Goal: Transaction & Acquisition: Purchase product/service

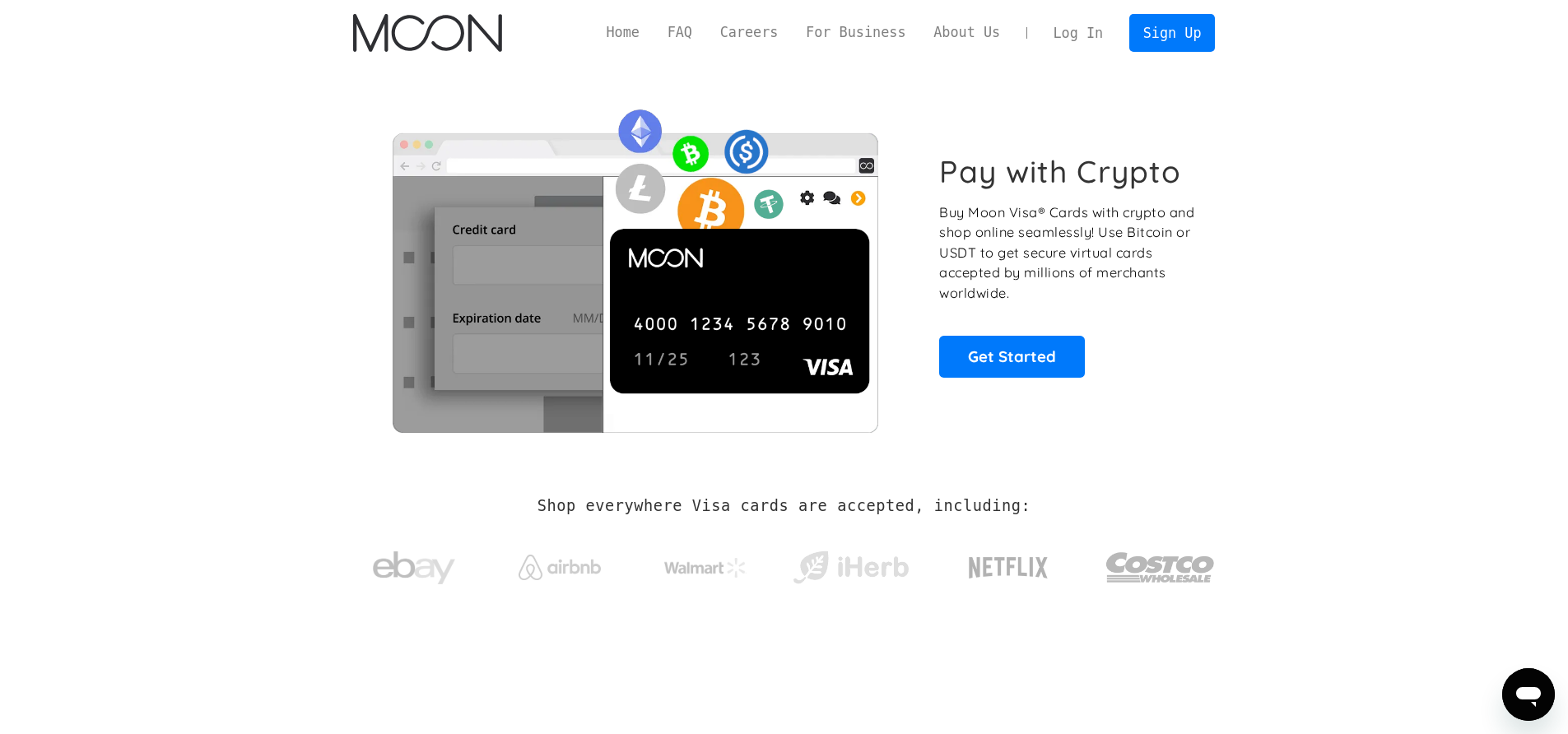
click at [1074, 34] on link "Log In" at bounding box center [1079, 32] width 78 height 36
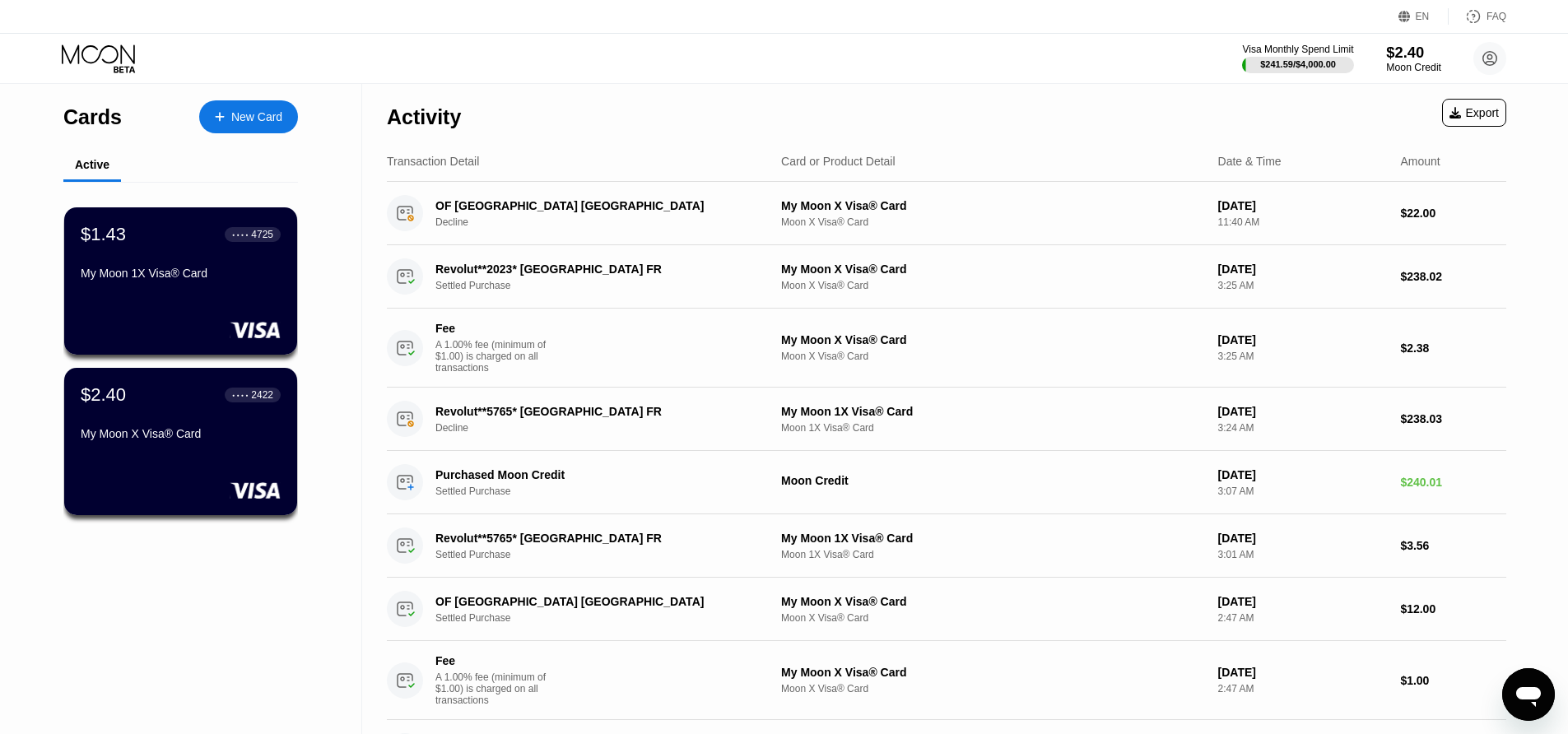
click at [1416, 57] on div "$2.40" at bounding box center [1414, 52] width 55 height 18
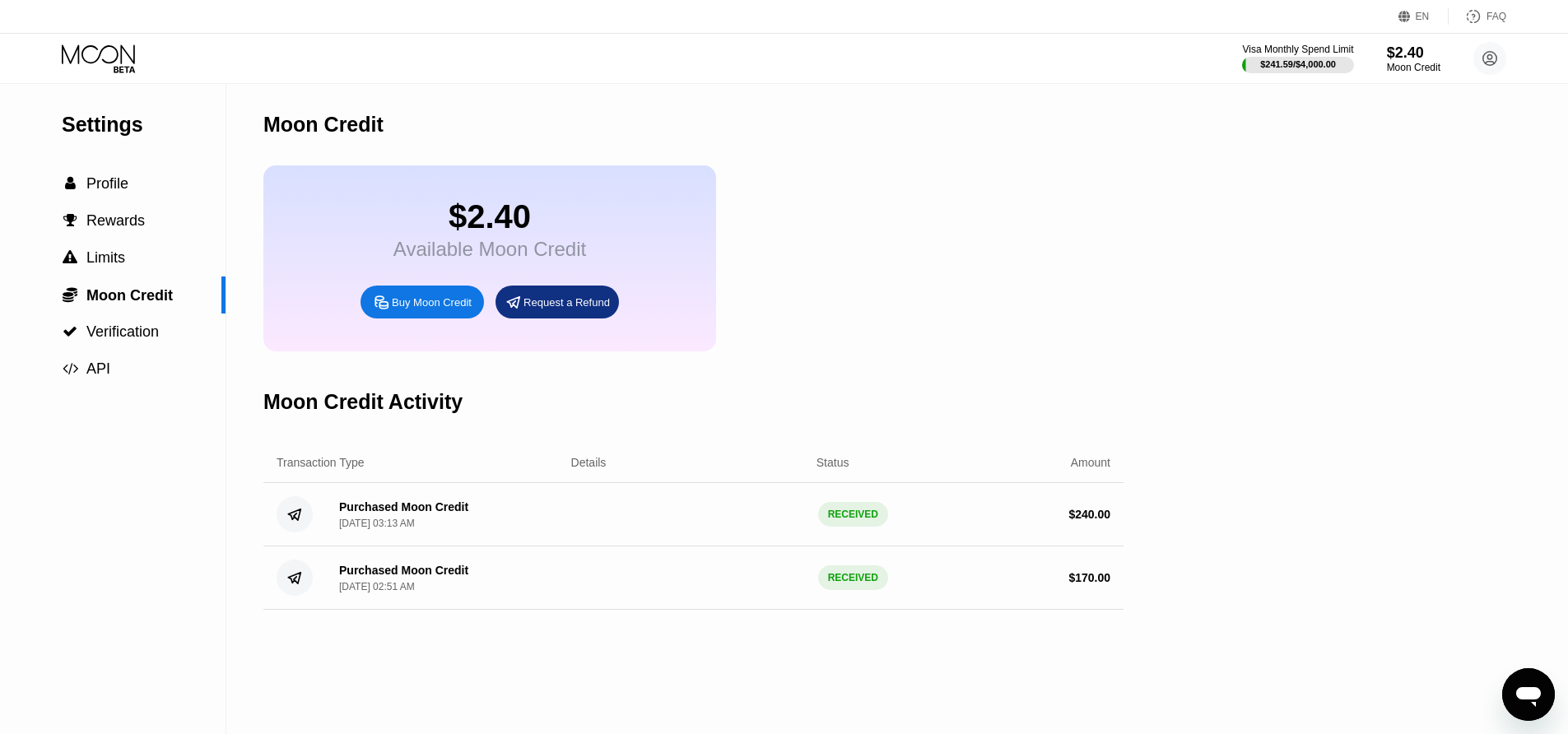
click at [420, 311] on div "Buy Moon Credit" at bounding box center [423, 302] width 124 height 33
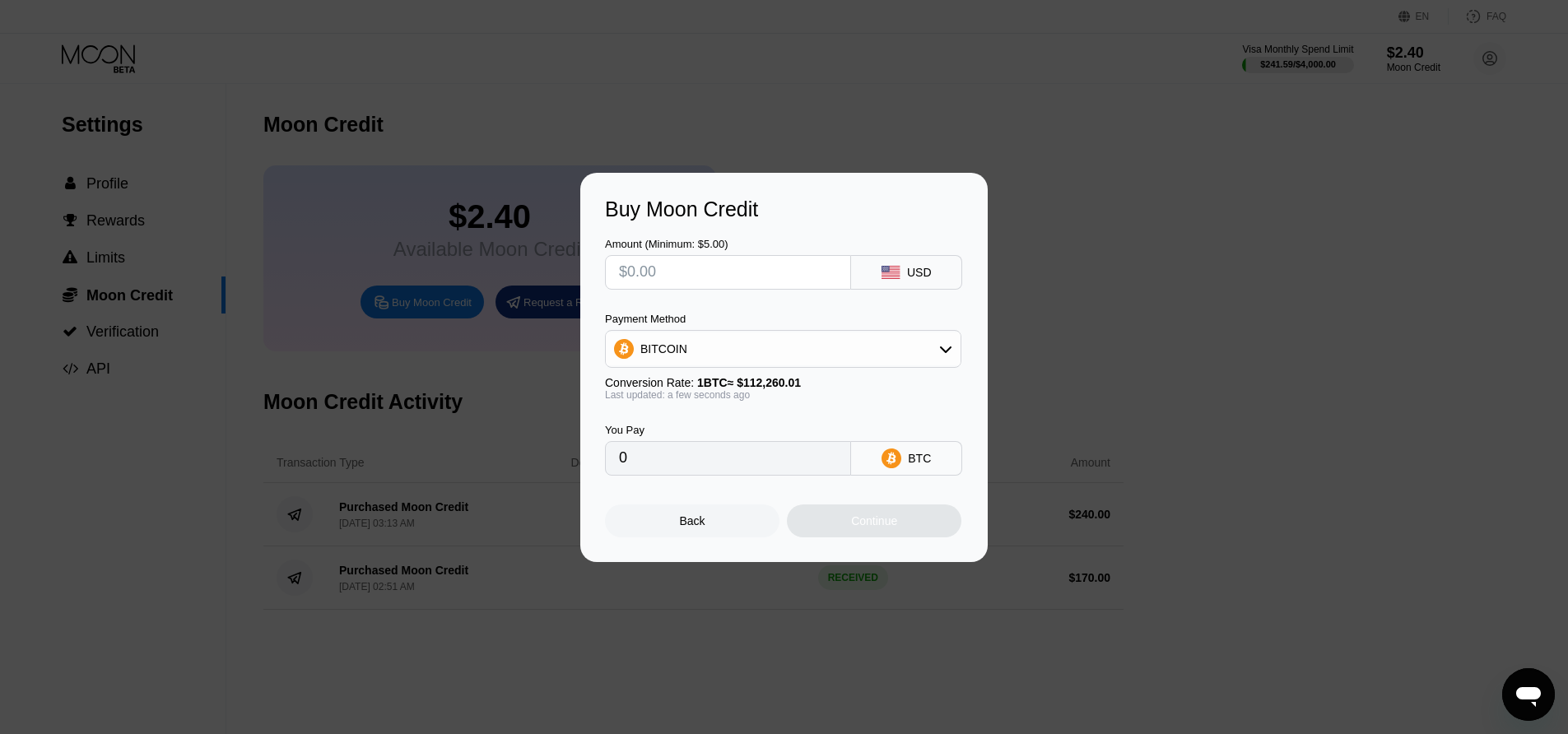
click at [928, 471] on div "BTC" at bounding box center [907, 458] width 111 height 34
click at [926, 463] on div "BTC" at bounding box center [919, 458] width 23 height 13
click at [859, 368] on div "Payment Method BITCOIN Conversion Rate: 1 BTC ≈ $112,260.01 Last updated: a few…" at bounding box center [783, 356] width 356 height 88
click at [859, 353] on div "BITCOIN" at bounding box center [783, 349] width 355 height 33
click at [757, 425] on div "USDT on TRON" at bounding box center [793, 430] width 310 height 13
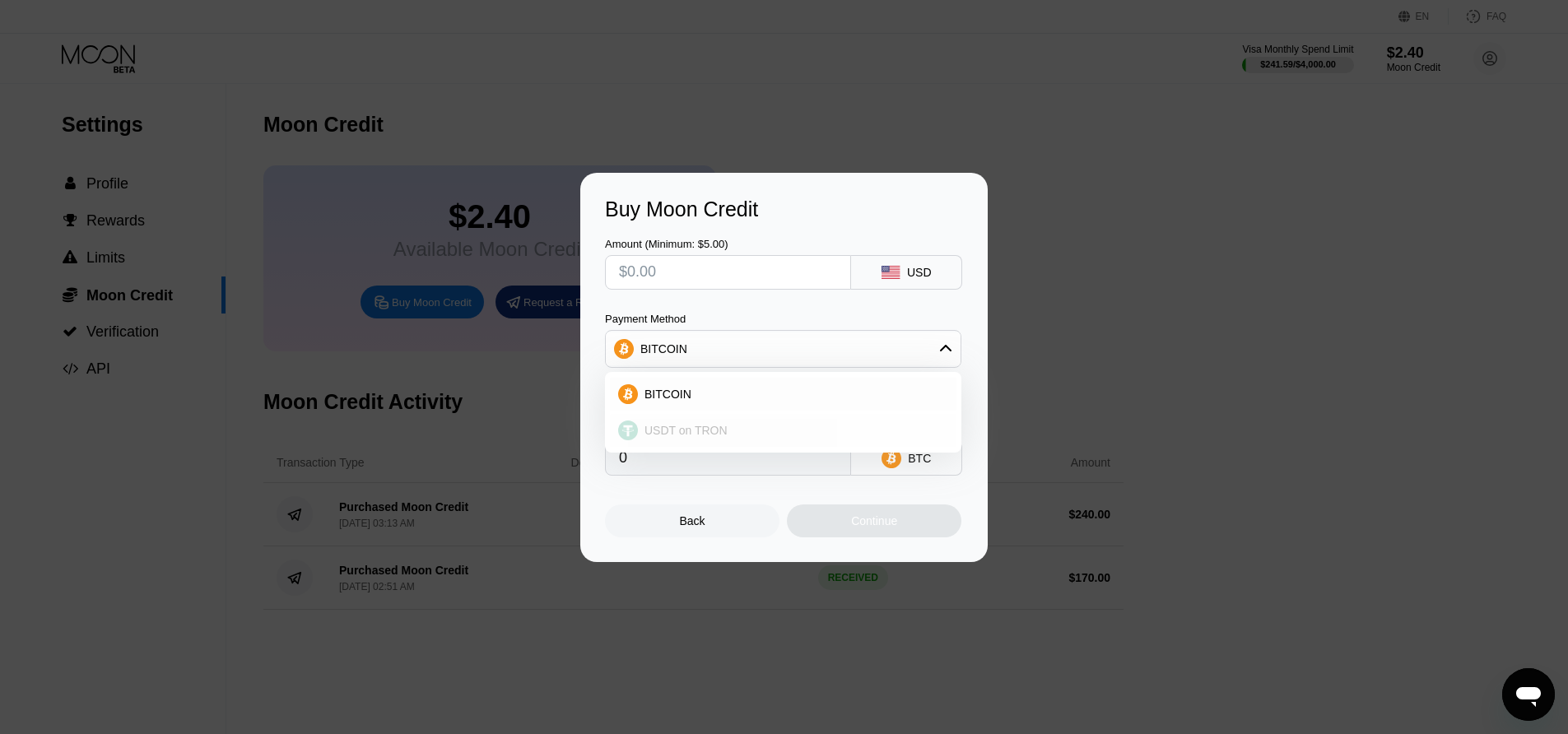
type input "0.00"
click at [704, 458] on input "0.00" at bounding box center [728, 459] width 218 height 33
drag, startPoint x: 703, startPoint y: 463, endPoint x: 541, endPoint y: 456, distance: 162.2
click at [543, 457] on div "Buy Moon Credit Amount (Minimum: $5.00) USD Payment Method USDT on TRON Convers…" at bounding box center [784, 367] width 1568 height 390
click at [679, 279] on input "text" at bounding box center [728, 272] width 218 height 33
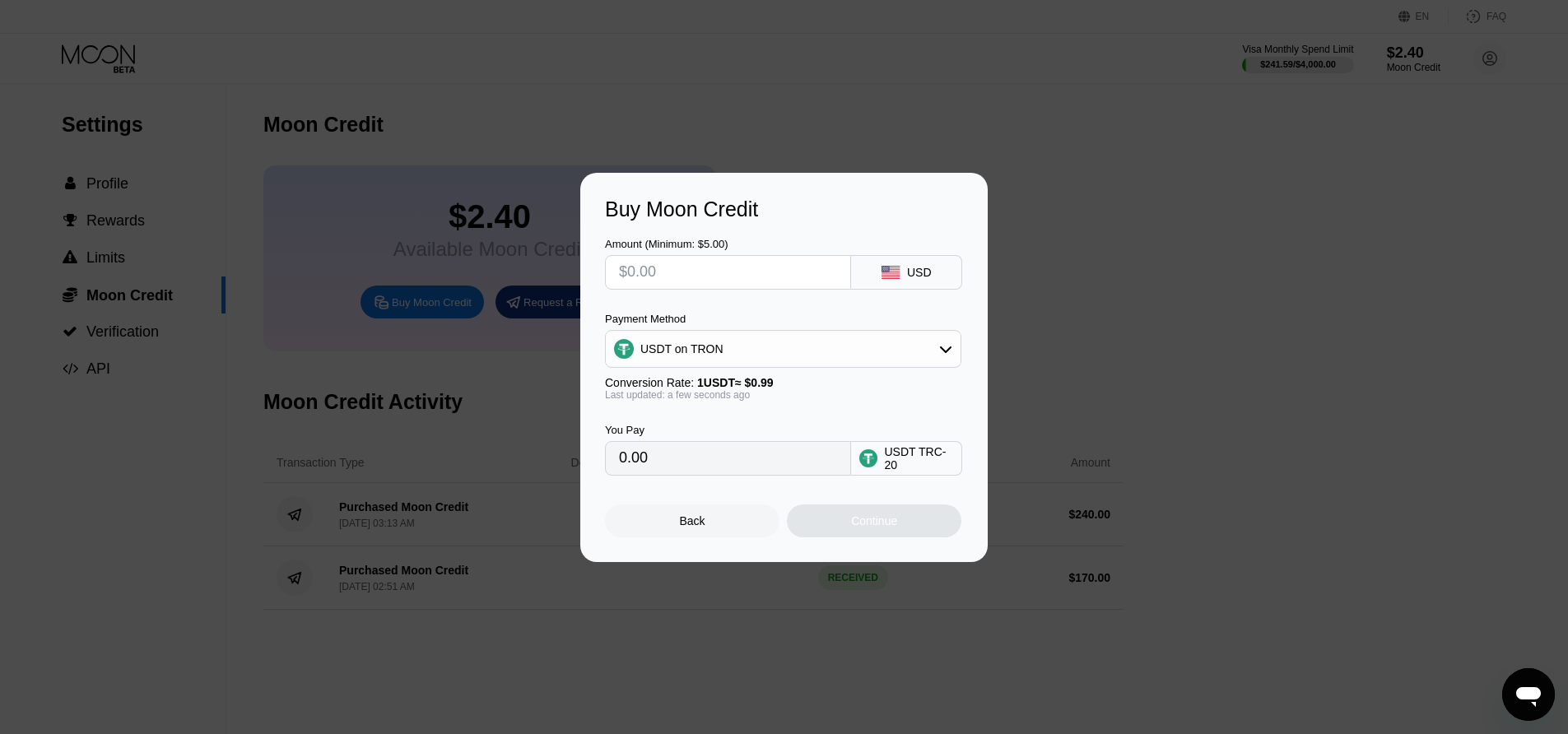
type input "$5"
type input "5.05"
type input "$50"
type input "50.51"
type input "$50"
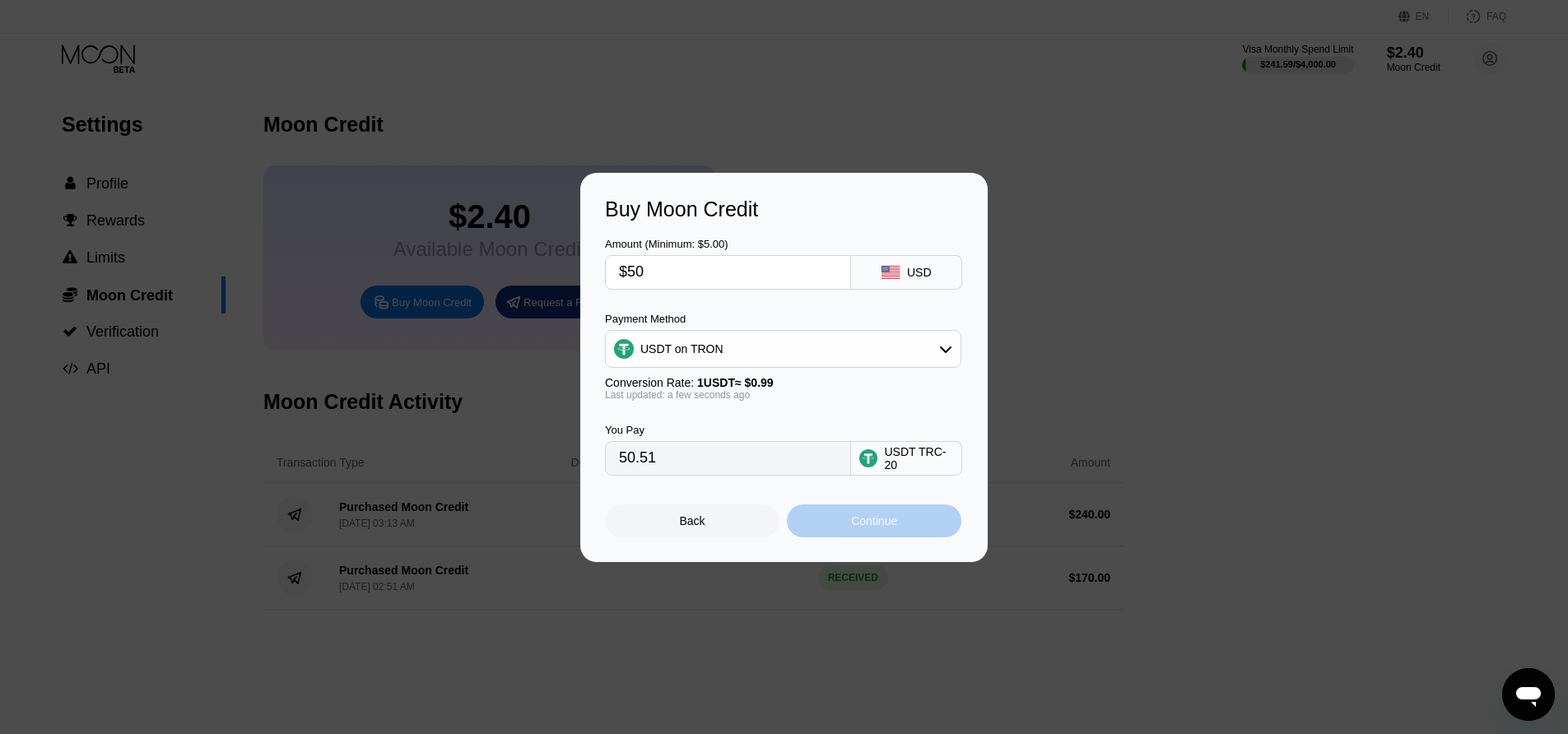
click at [869, 513] on div "Continue" at bounding box center [874, 522] width 175 height 33
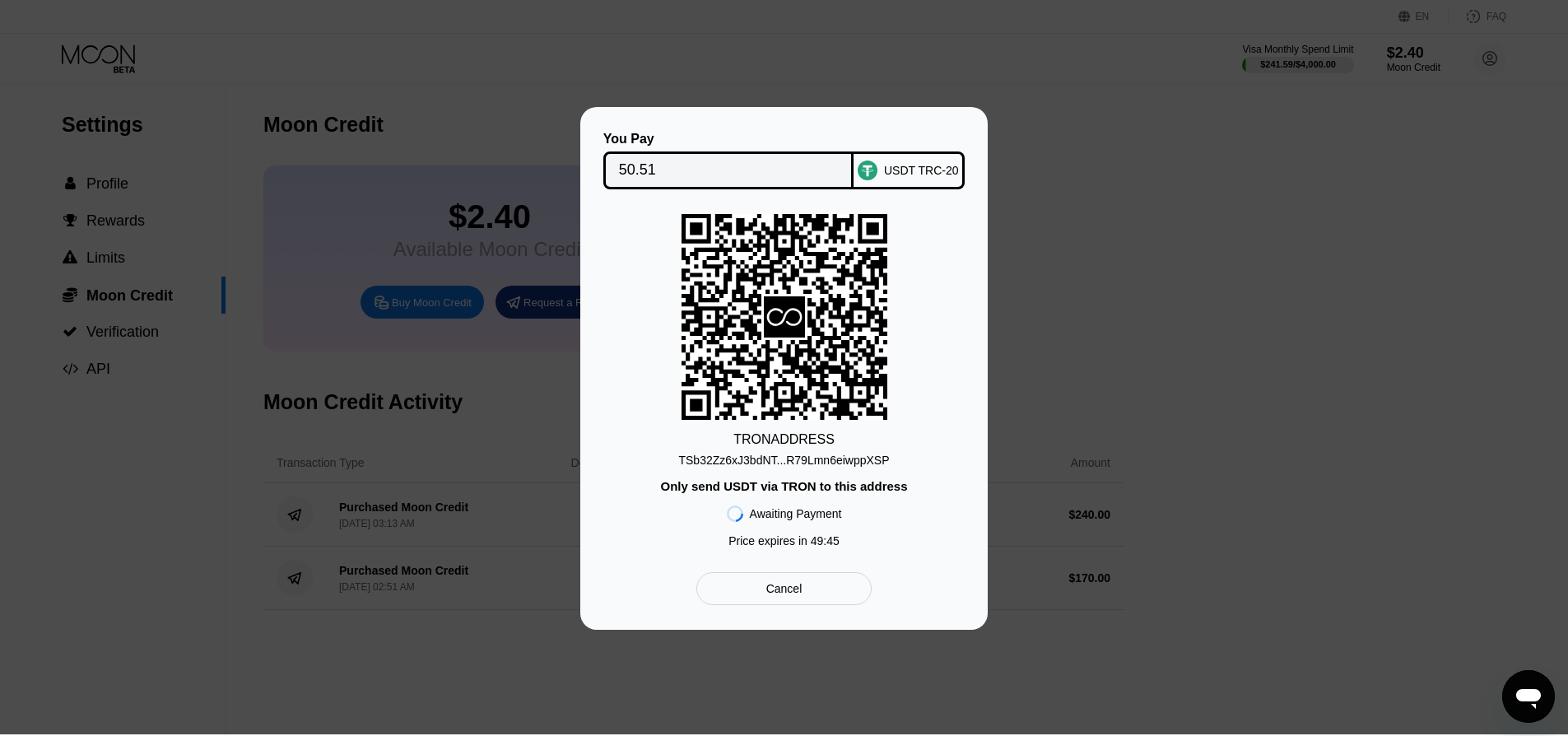
click at [807, 584] on div "Cancel" at bounding box center [784, 589] width 175 height 33
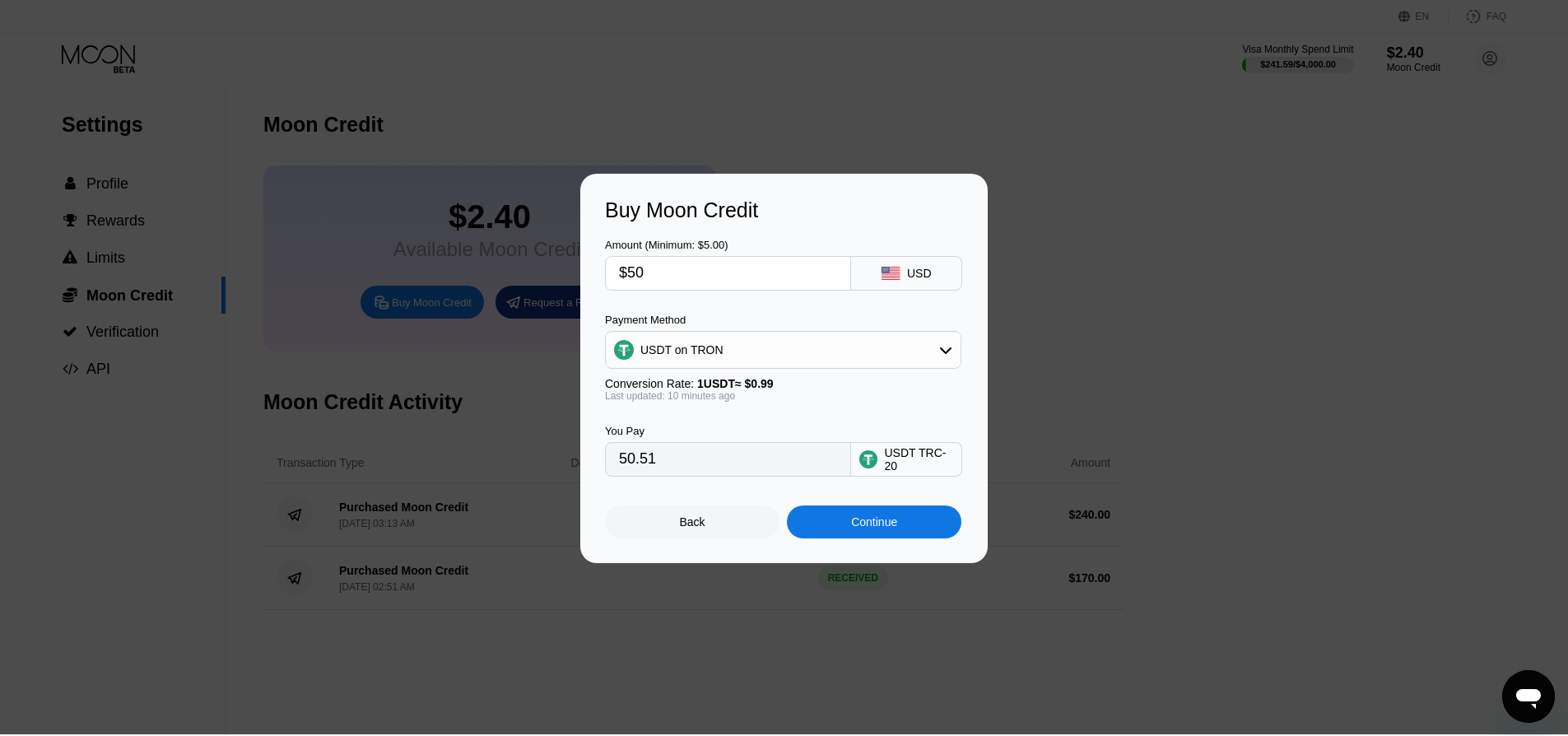
click at [714, 279] on input "$50" at bounding box center [728, 273] width 218 height 33
drag, startPoint x: 714, startPoint y: 279, endPoint x: 547, endPoint y: 270, distance: 167.2
click at [550, 269] on div "Buy Moon Credit Amount (Minimum: $5.00) $50 USD Payment Method USDT on TRON Con…" at bounding box center [784, 368] width 1568 height 390
type input "$30"
type input "30.30"
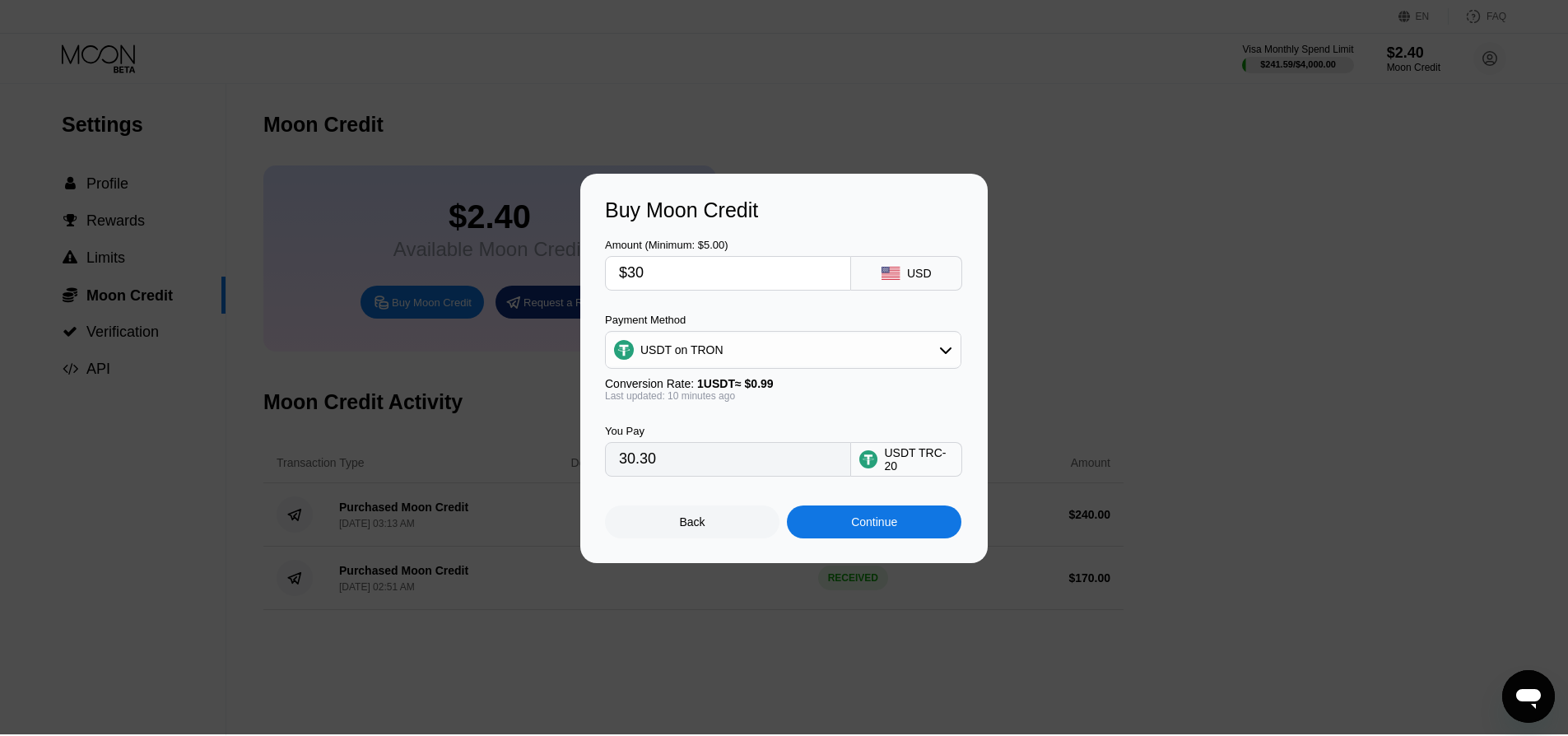
type input "$30"
click at [895, 525] on div "Continue" at bounding box center [874, 522] width 46 height 13
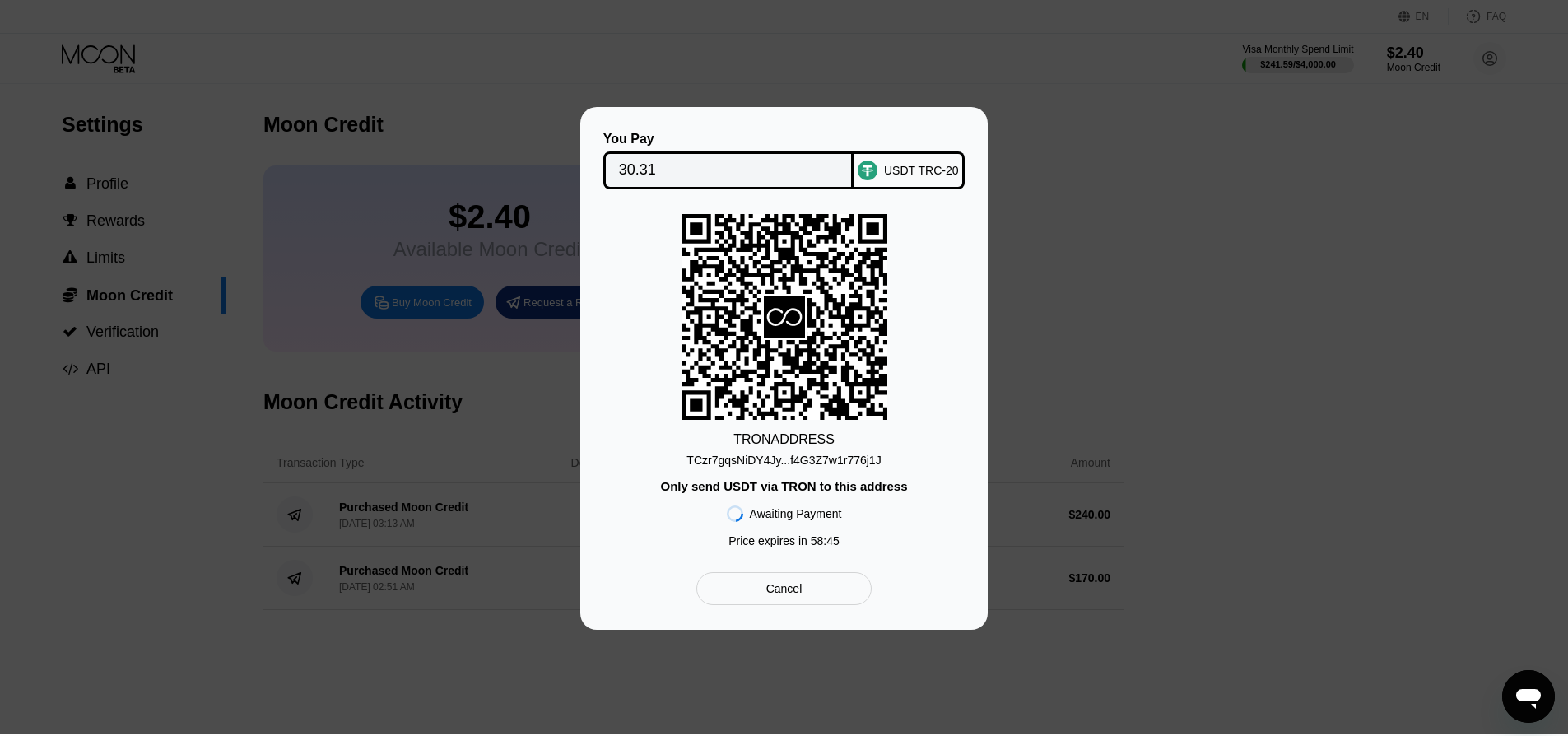
click at [859, 574] on div "Cancel" at bounding box center [784, 589] width 175 height 33
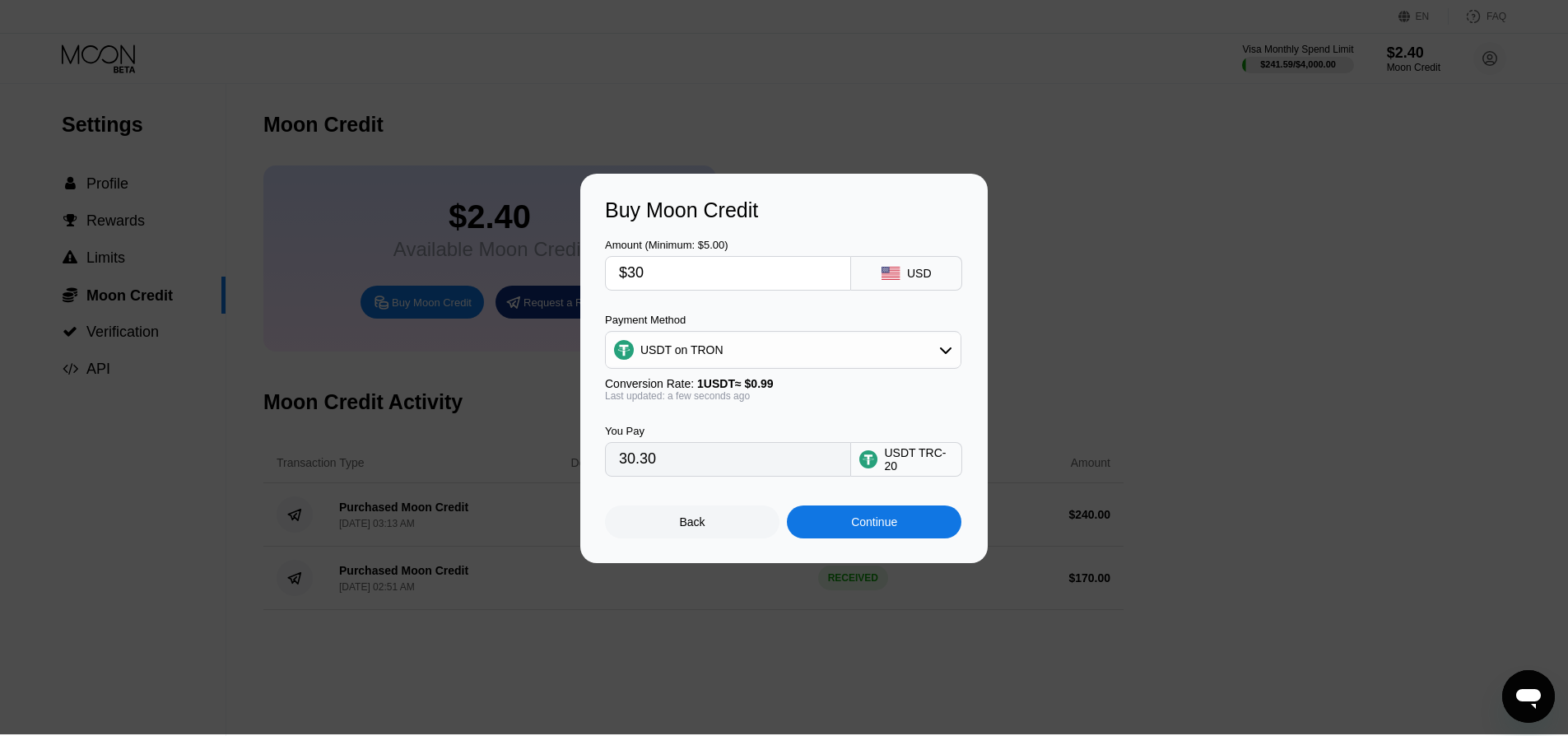
click at [919, 272] on div "USD" at bounding box center [920, 273] width 25 height 13
click at [903, 452] on div "USDT TRC-20" at bounding box center [919, 459] width 69 height 27
click at [715, 518] on div "Back" at bounding box center [692, 522] width 175 height 33
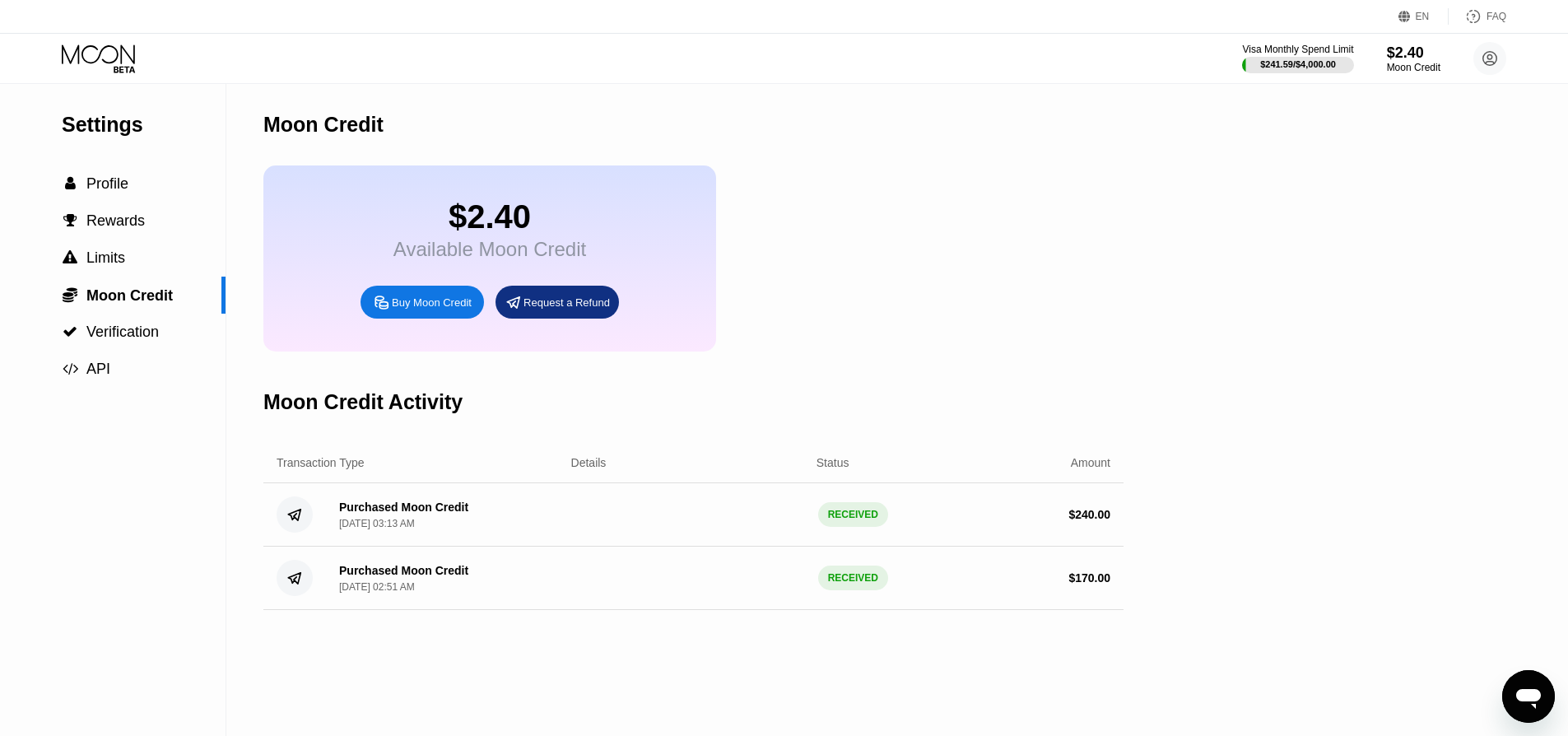
click at [543, 307] on div "Request a Refund" at bounding box center [567, 302] width 87 height 14
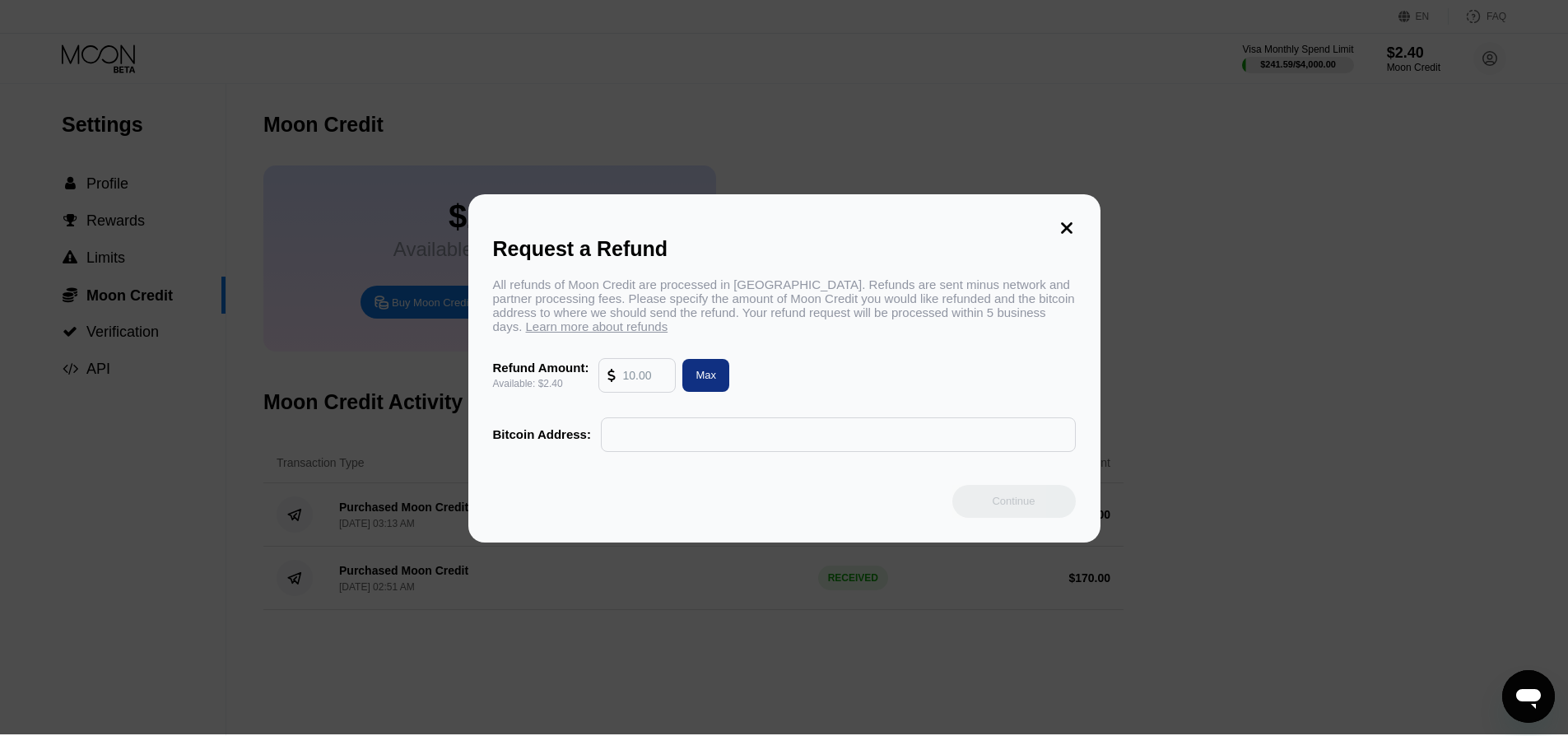
click at [1069, 231] on icon at bounding box center [1067, 228] width 18 height 18
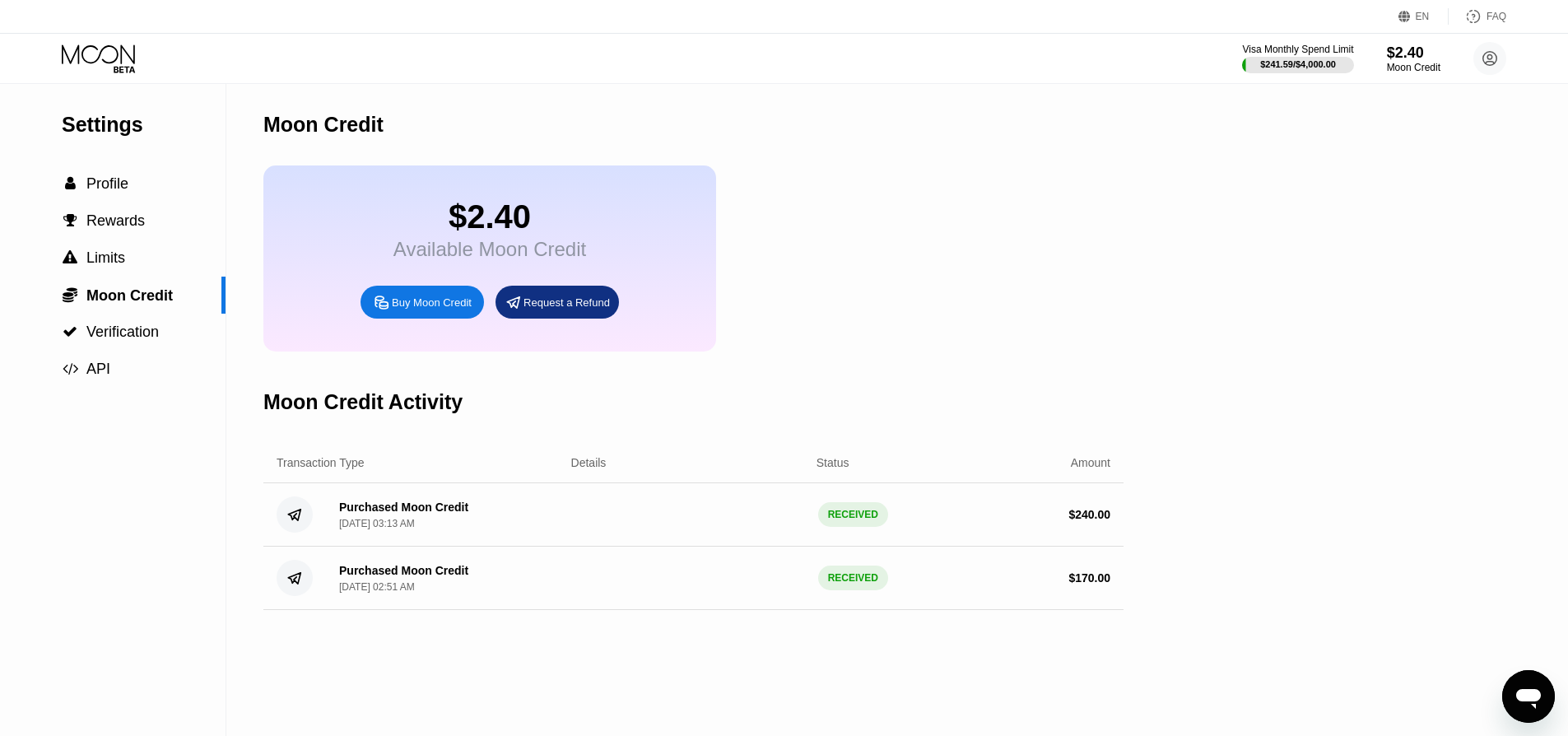
click at [393, 298] on div "Buy Moon Credit" at bounding box center [431, 302] width 79 height 14
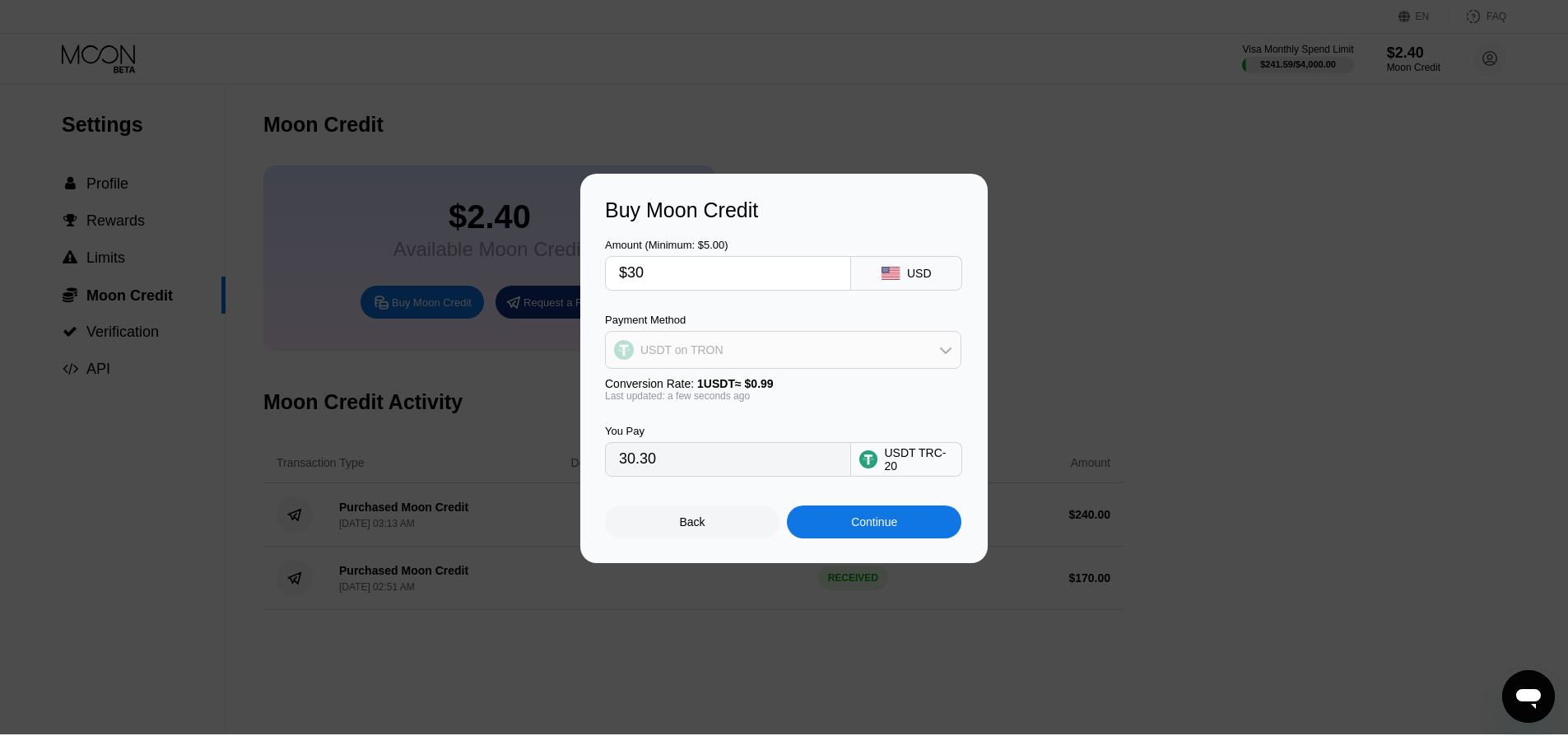
click at [889, 340] on div "USDT on TRON" at bounding box center [783, 350] width 355 height 33
click at [770, 392] on div "BITCOIN" at bounding box center [793, 395] width 310 height 13
type input "0.00026687"
click at [587, 270] on div "Buy Moon Credit Amount (Minimum: $5.00) $30 USD Payment Method BITCOIN Conversi…" at bounding box center [784, 368] width 407 height 390
type input "$1"
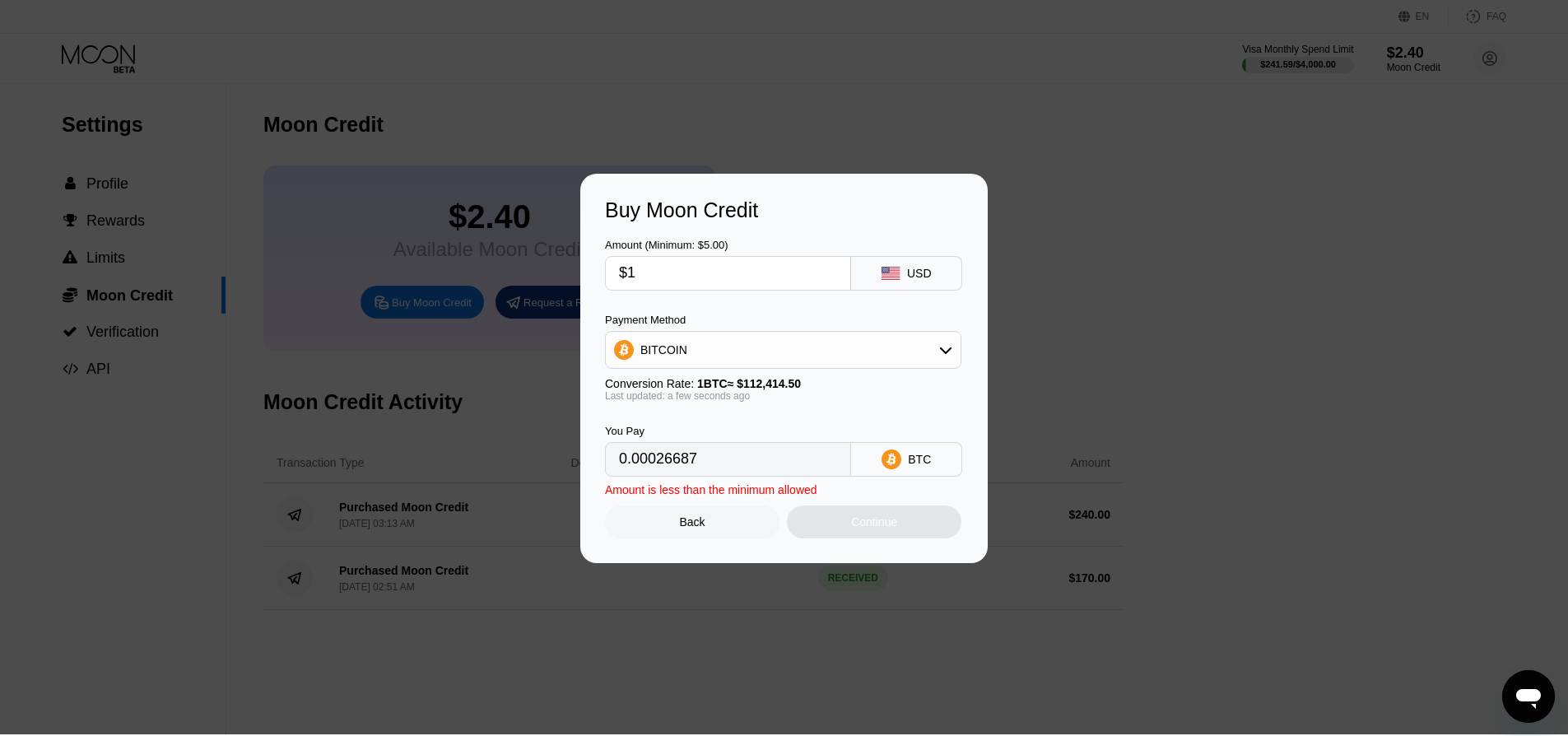
type input "0.00000890"
type input "$10"
type input "0.00008896"
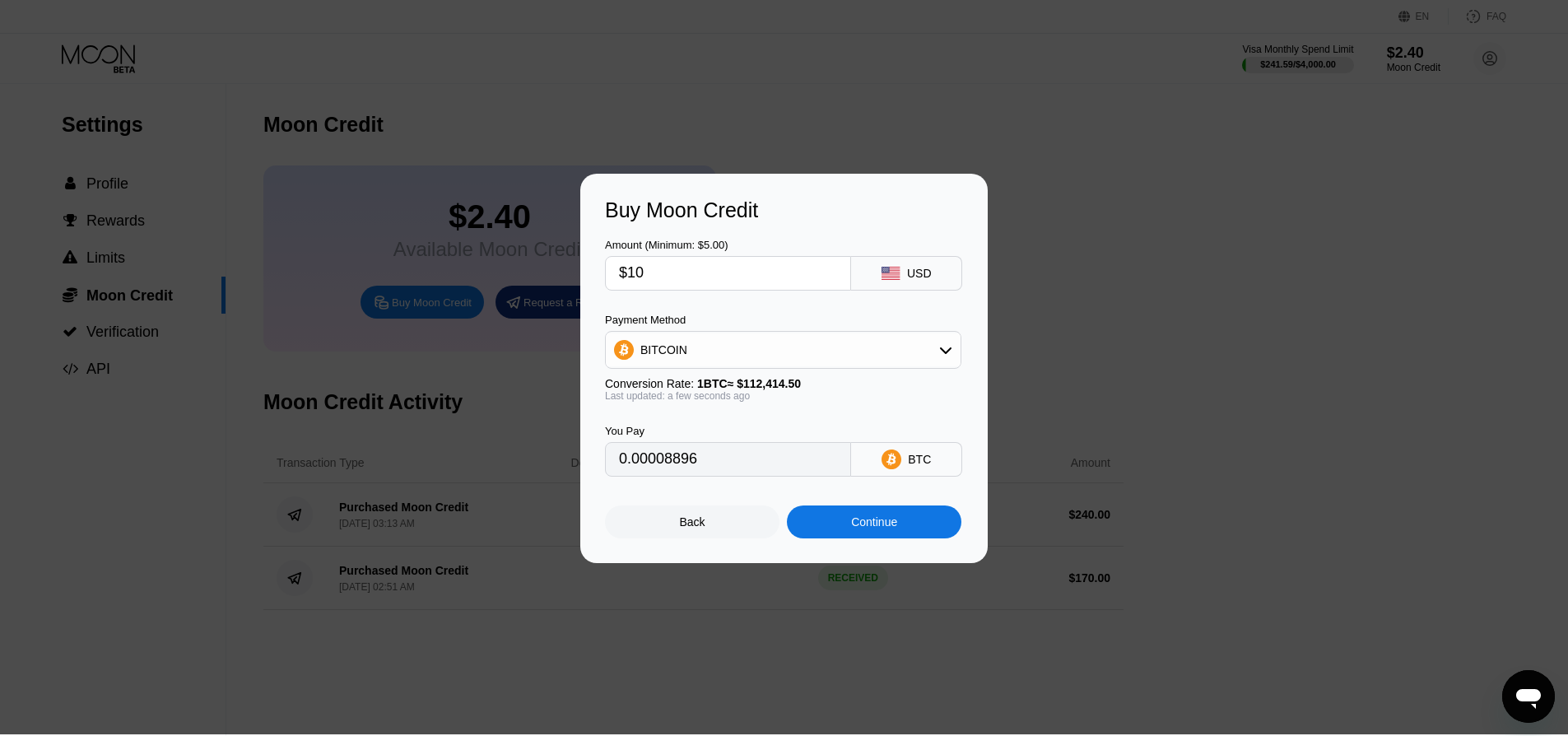
type input "$100"
type input "0.00088957"
type input "$100"
click at [846, 523] on div "Continue" at bounding box center [874, 522] width 175 height 33
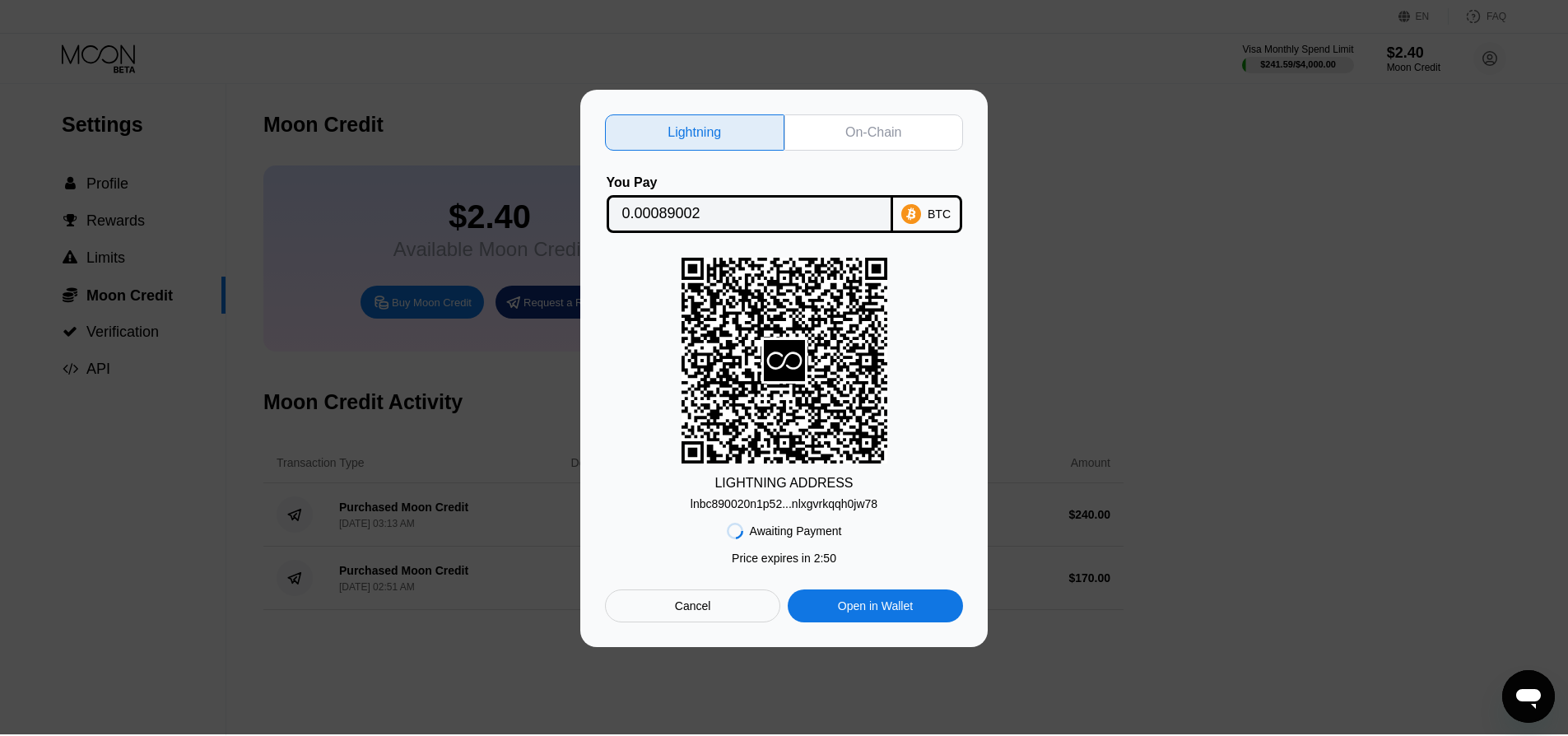
click at [883, 139] on div "On-Chain" at bounding box center [874, 133] width 56 height 17
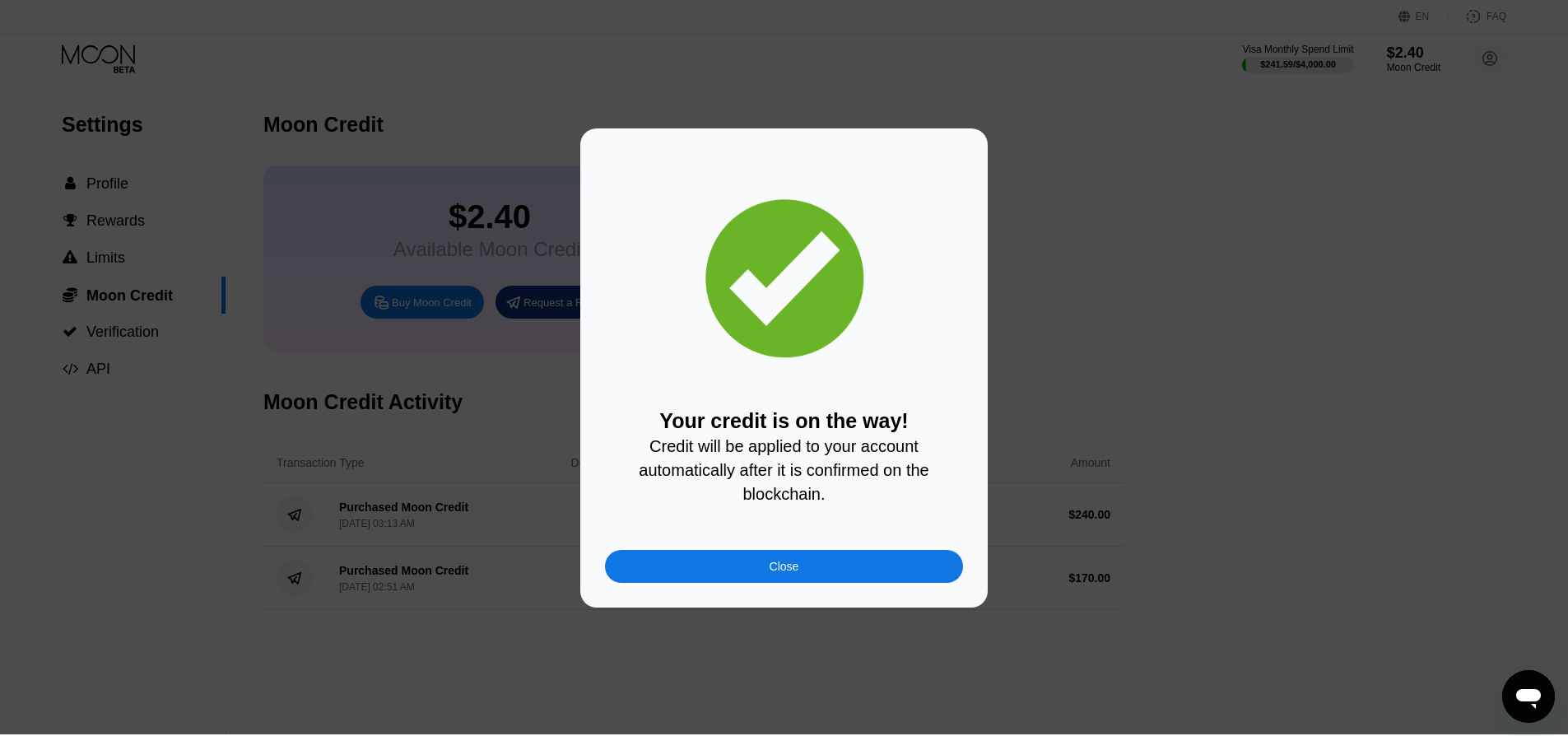
click at [826, 561] on div "Close" at bounding box center [784, 567] width 358 height 33
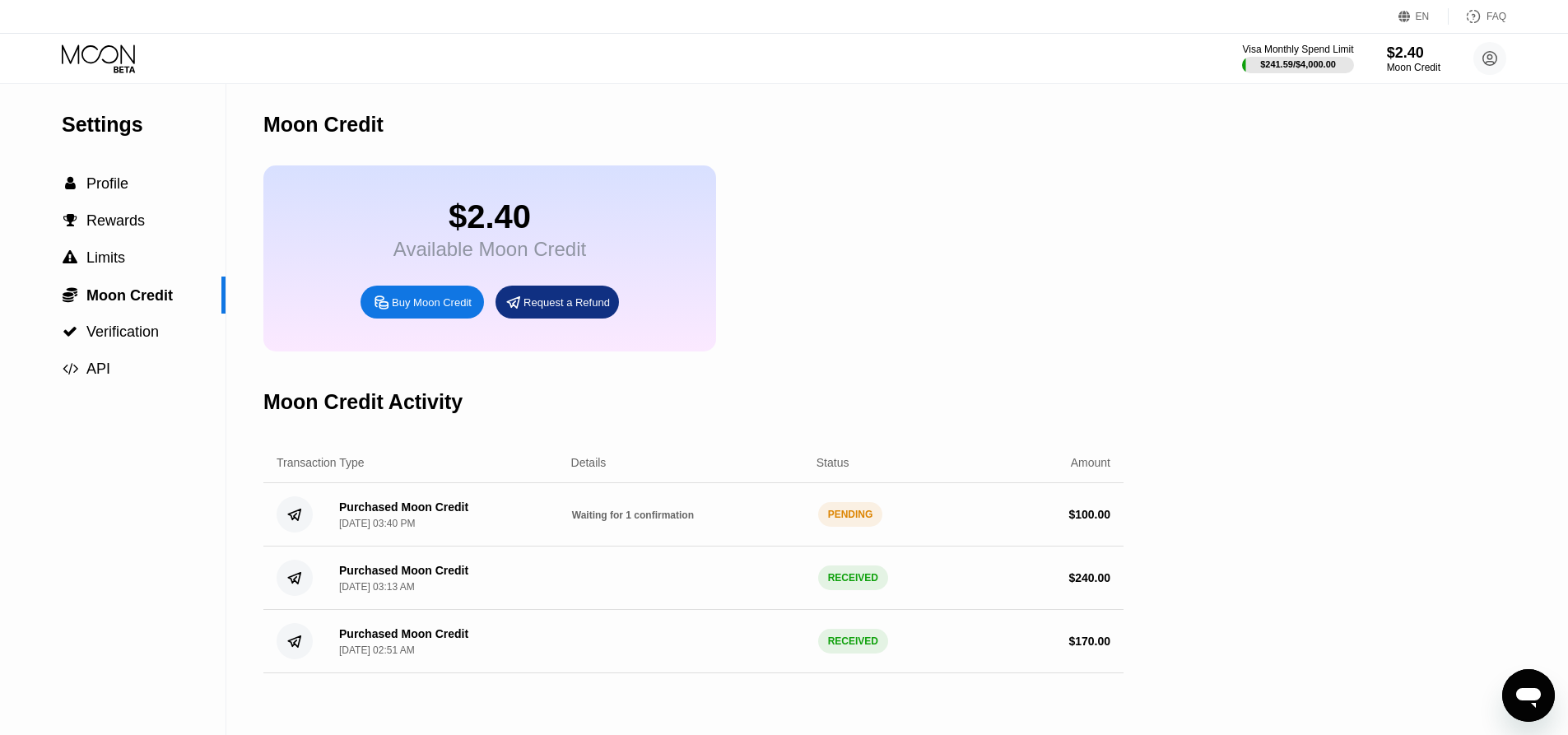
drag, startPoint x: 759, startPoint y: 175, endPoint x: 669, endPoint y: 113, distance: 109.3
click at [759, 175] on div "$2.40 Available Moon Credit Buy Moon Credit Request a Refund" at bounding box center [694, 258] width 861 height 186
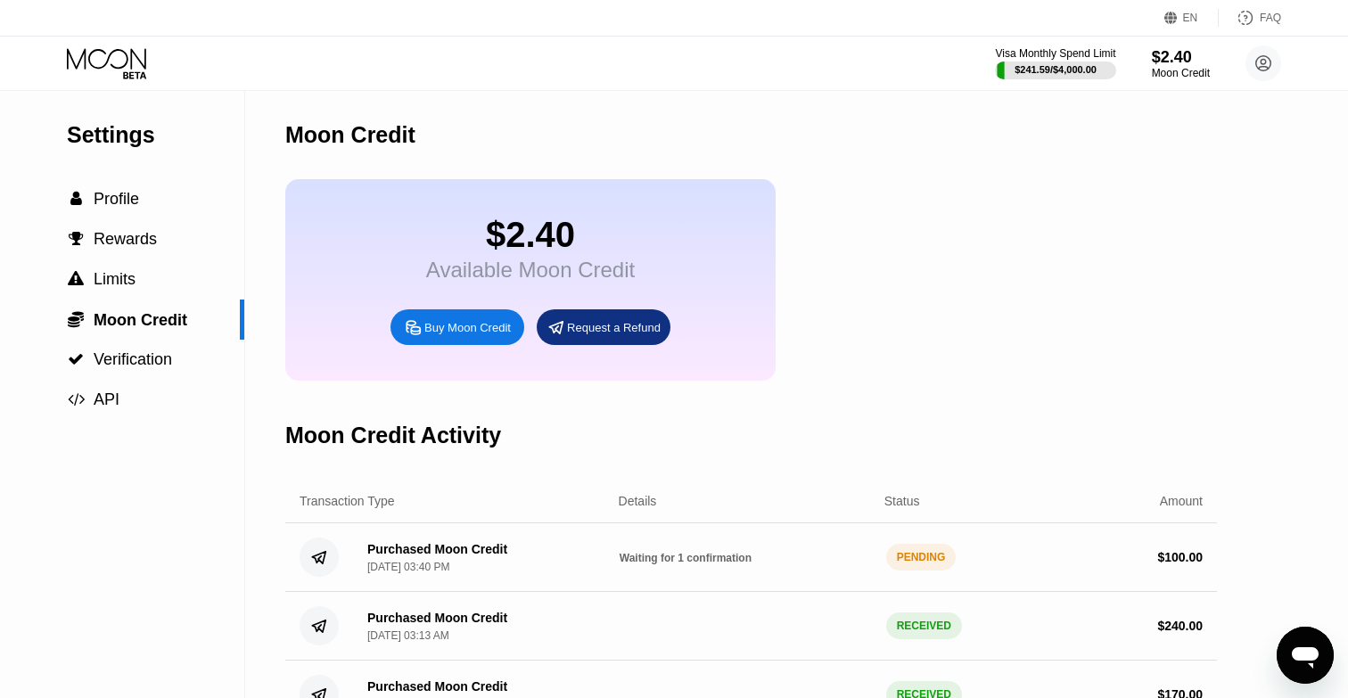
click at [384, 57] on div "Visa Monthly Spend Limit $241.59 / $4,000.00 $2.40 Moon Credit [EMAIL_ADDRESS][…" at bounding box center [674, 63] width 1348 height 53
